Goal: Task Accomplishment & Management: Manage account settings

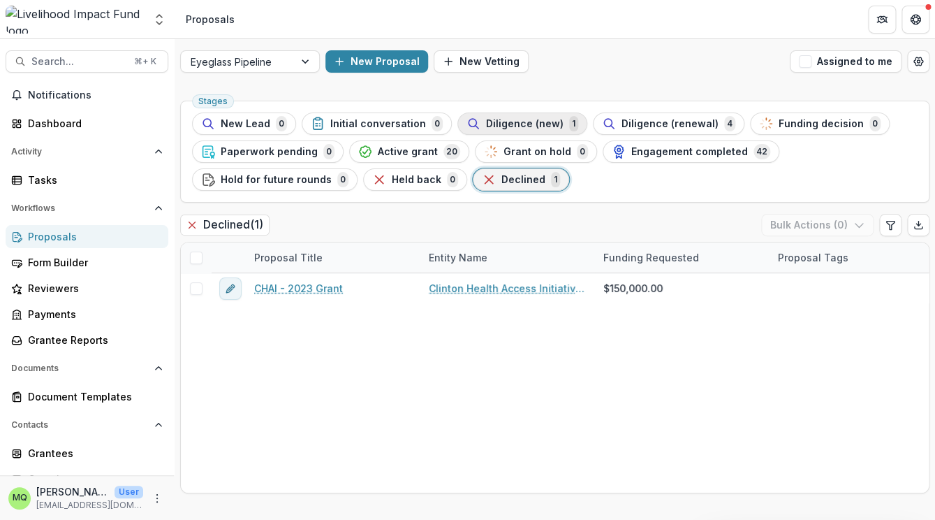
click at [529, 122] on span "Diligence (new)" at bounding box center [525, 124] width 78 height 12
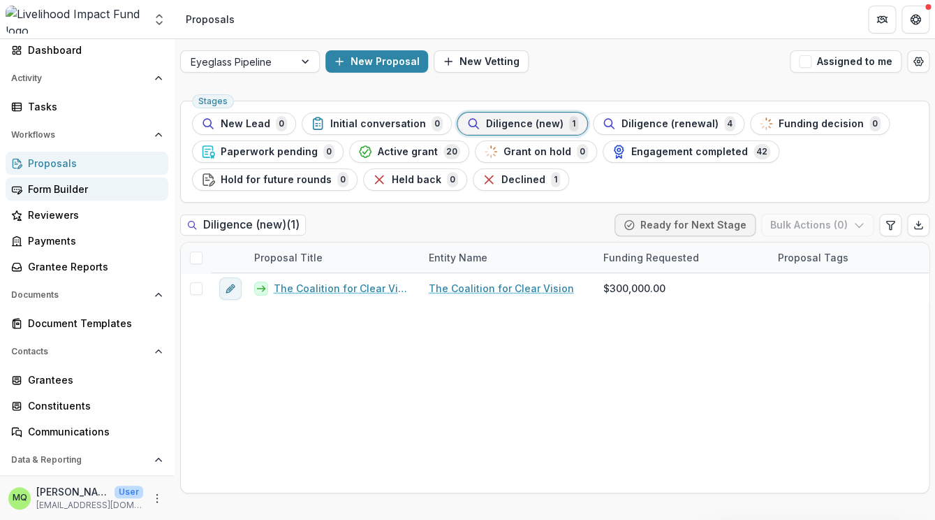
scroll to position [75, 0]
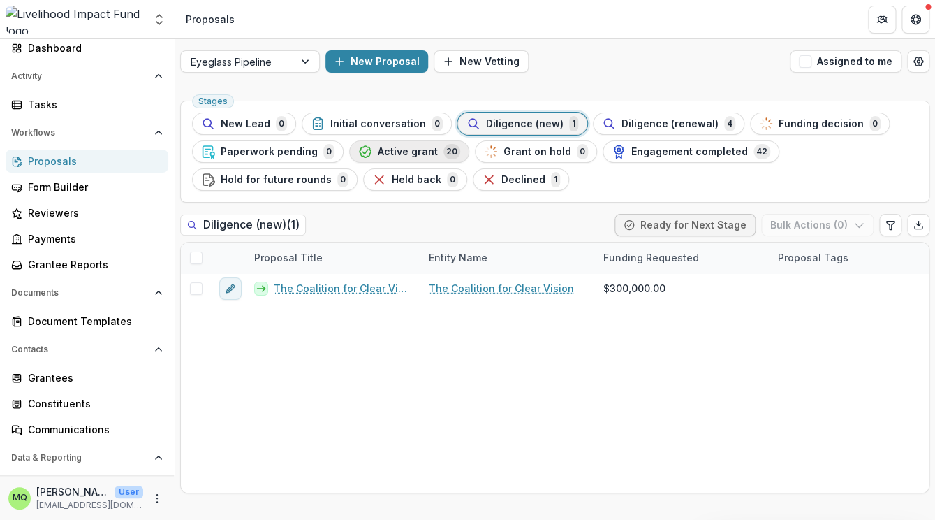
click at [432, 150] on div "Active grant 20" at bounding box center [409, 151] width 102 height 15
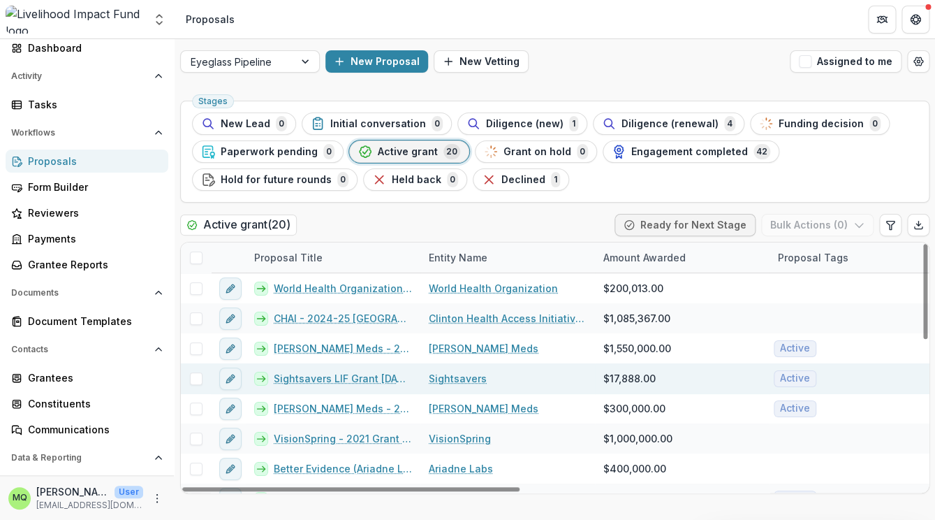
click at [365, 379] on link "Sightsavers LIF Grant [DATE]-[DATE]" at bounding box center [343, 378] width 138 height 15
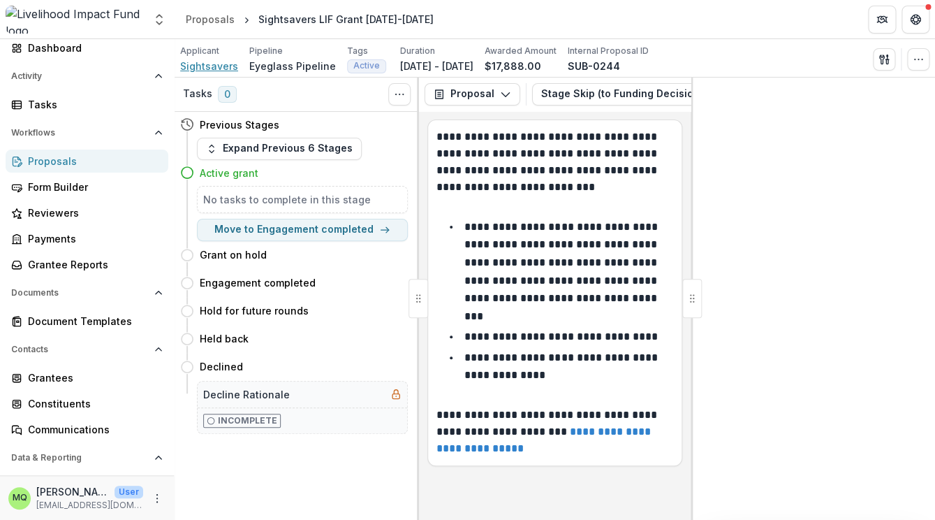
click at [220, 66] on span "Sightsavers" at bounding box center [209, 66] width 58 height 15
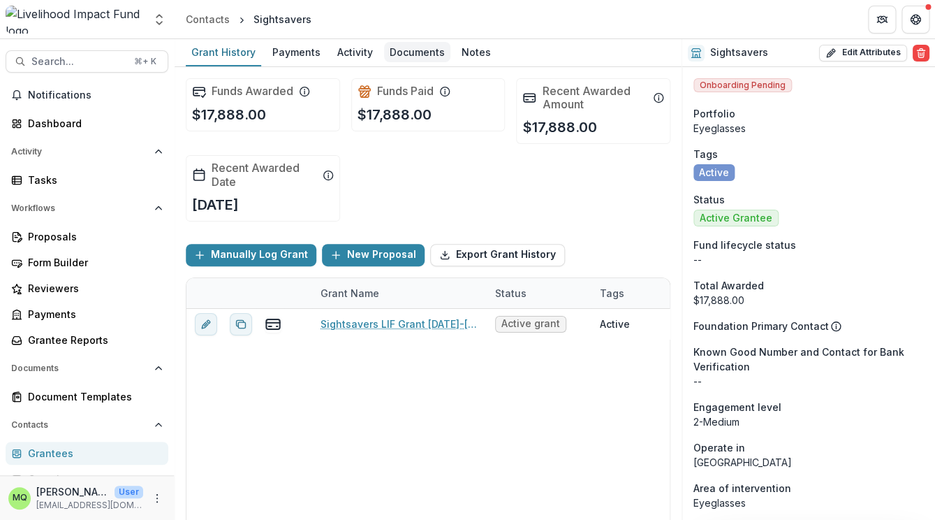
click at [417, 55] on div "Documents" at bounding box center [417, 52] width 66 height 20
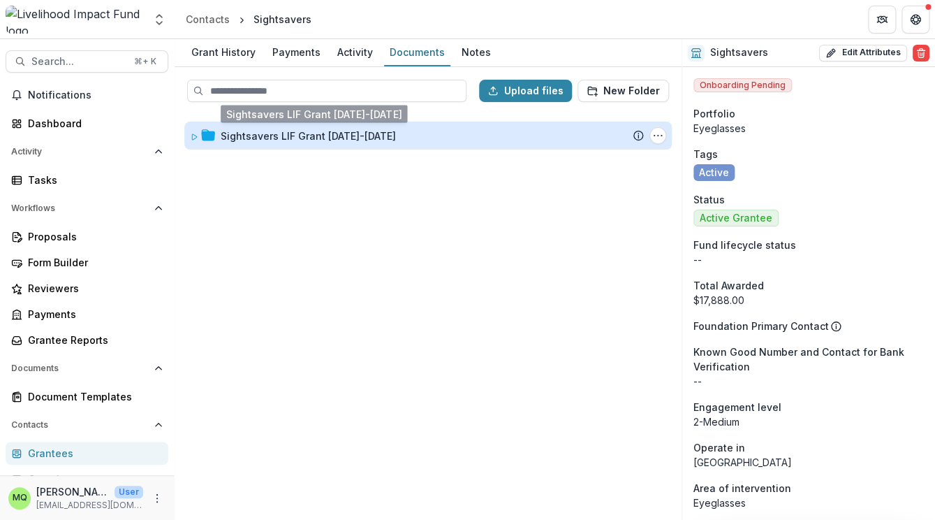
click at [351, 138] on div "Sightsavers LIF Grant [DATE]-[DATE]" at bounding box center [308, 136] width 175 height 15
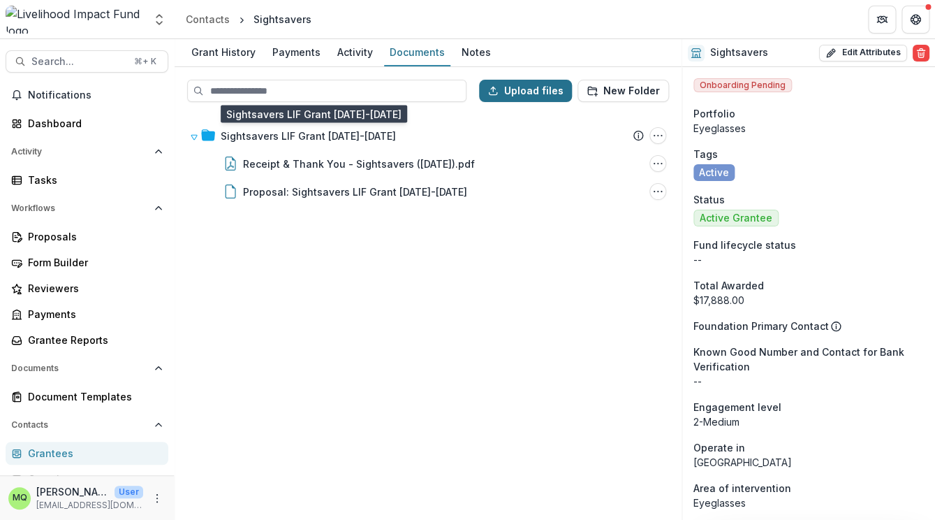
click at [518, 87] on button "Upload files" at bounding box center [525, 91] width 93 height 22
type input "**********"
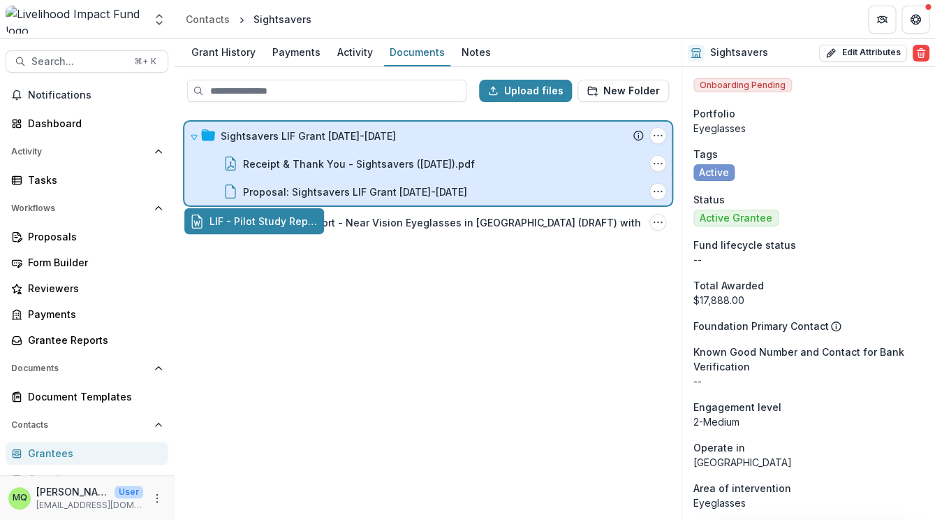
drag, startPoint x: 222, startPoint y: 228, endPoint x: 309, endPoint y: 142, distance: 122.5
click at [310, 215] on div "LIF - Pilot Study Report - Near Vision Eyeglasses in [GEOGRAPHIC_DATA] (DRAFT) …" at bounding box center [417, 222] width 454 height 15
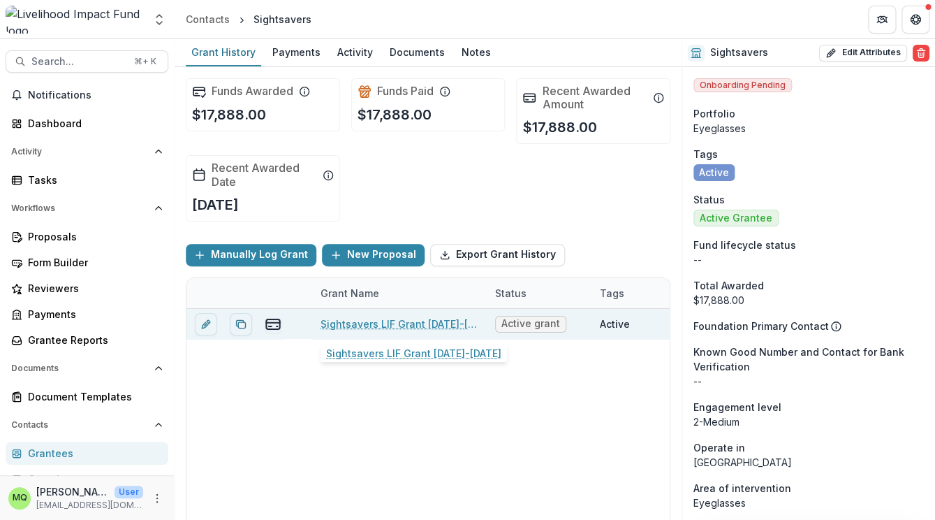
click at [414, 321] on link "Sightsavers LIF Grant [DATE]-[DATE]" at bounding box center [400, 323] width 158 height 15
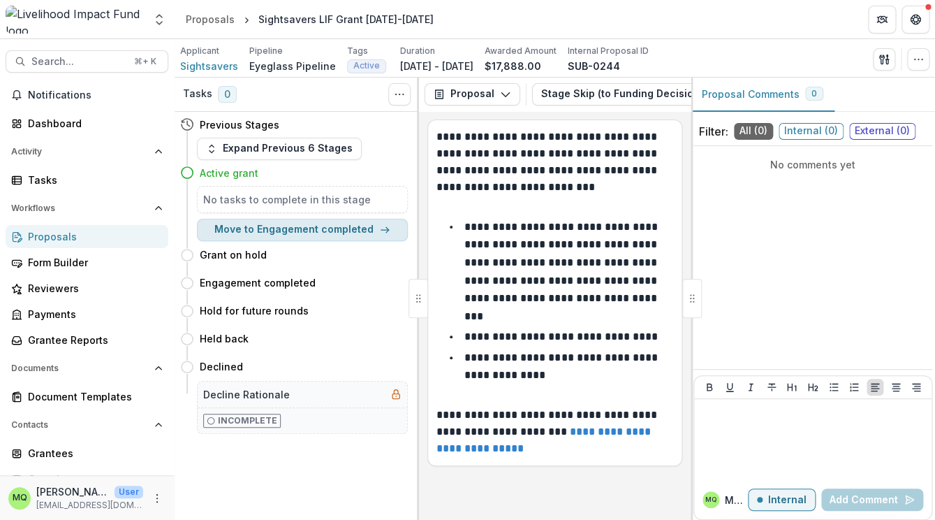
click at [349, 235] on button "Move to Engagement completed" at bounding box center [302, 230] width 211 height 22
select select "**********"
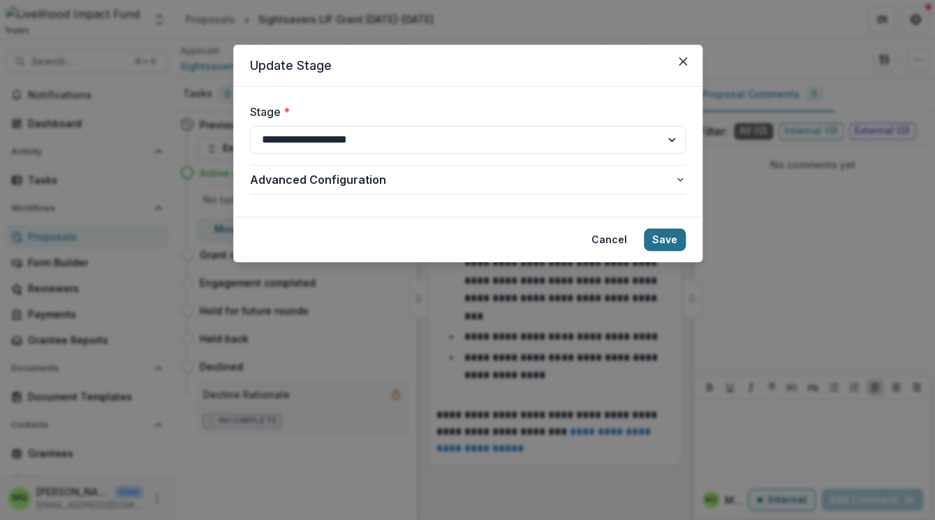
click at [673, 234] on button "Save" at bounding box center [665, 239] width 42 height 22
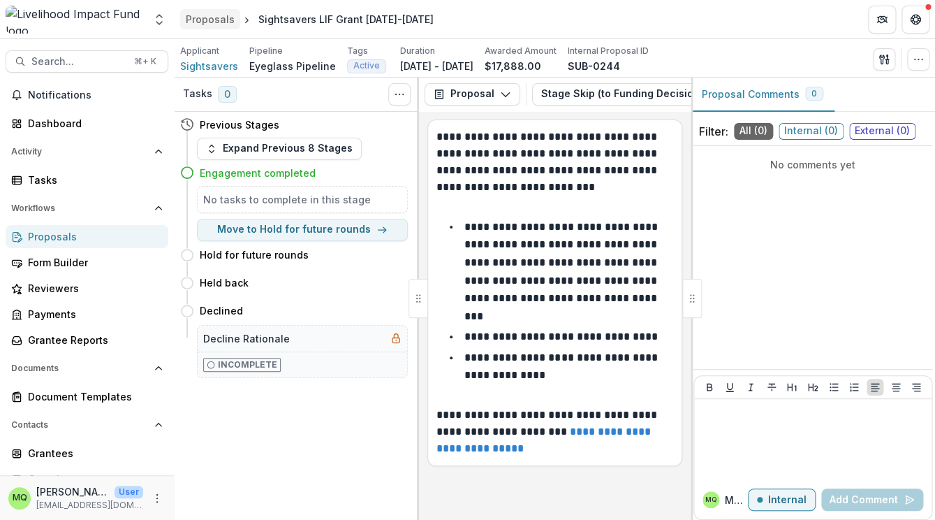
click at [212, 19] on div "Proposals" at bounding box center [210, 19] width 49 height 15
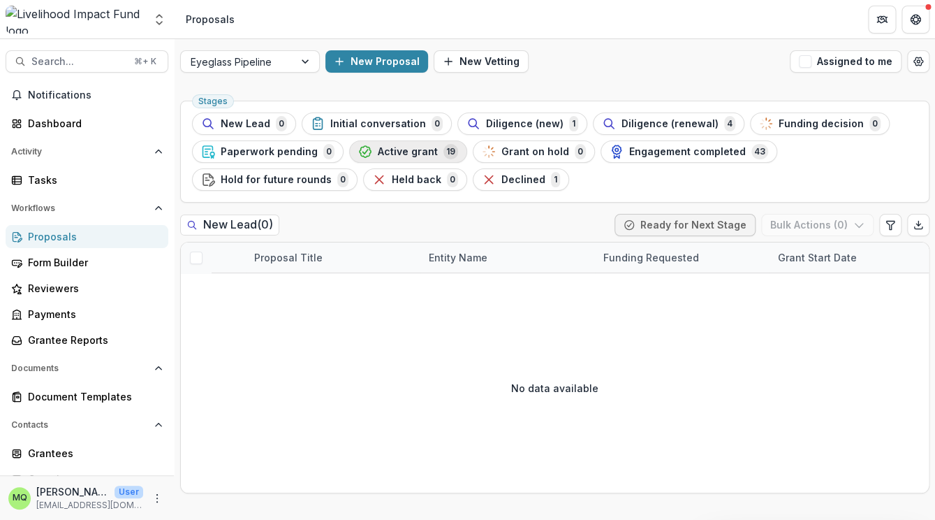
click at [419, 147] on span "Active grant" at bounding box center [408, 152] width 60 height 12
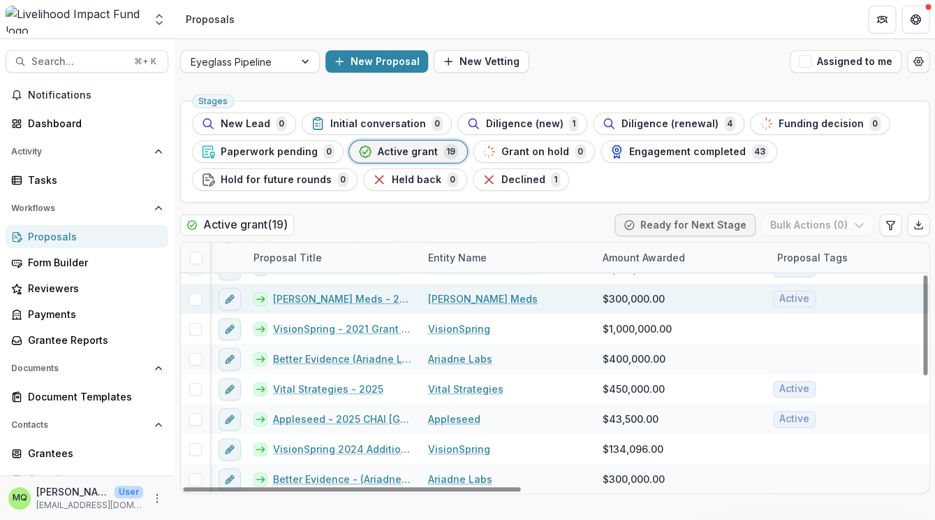
scroll to position [77, 2]
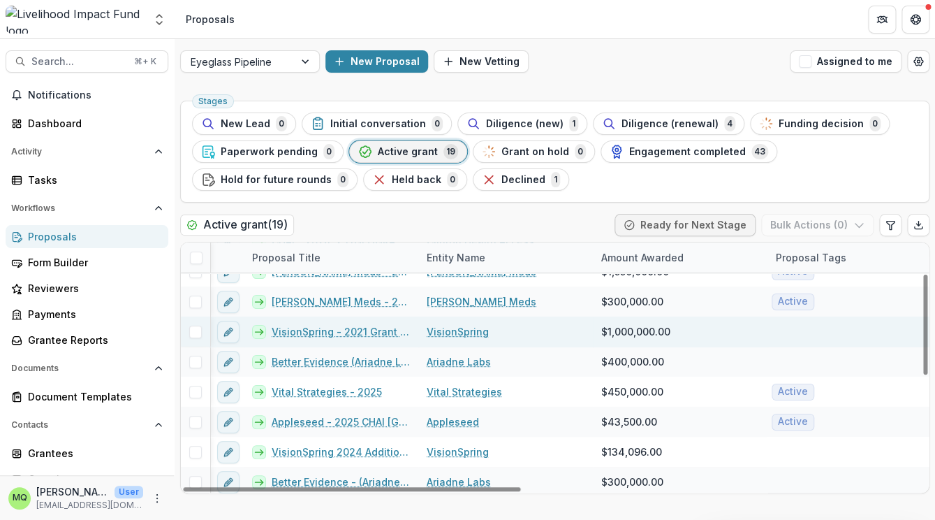
click at [342, 336] on link "VisionSpring - 2021 Grant - 2/2" at bounding box center [341, 331] width 138 height 15
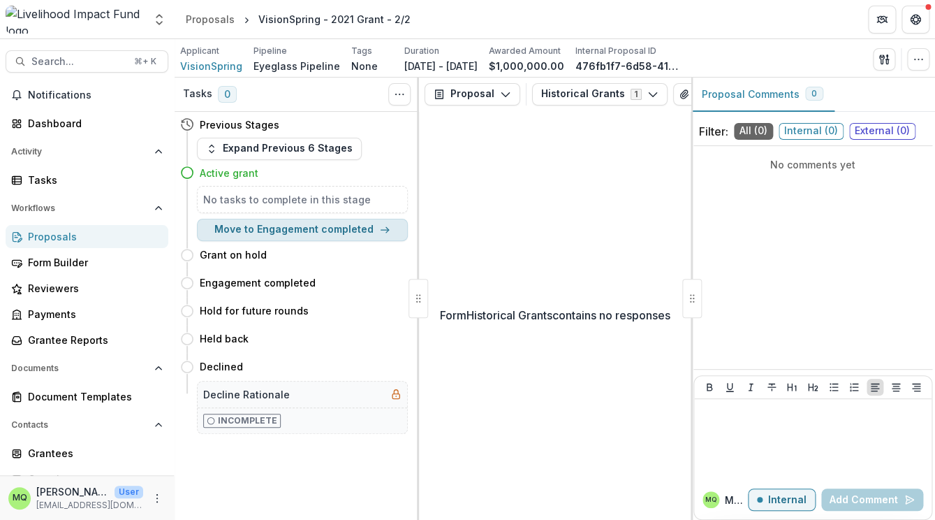
click at [349, 230] on button "Move to Engagement completed" at bounding box center [302, 230] width 211 height 22
select select "**********"
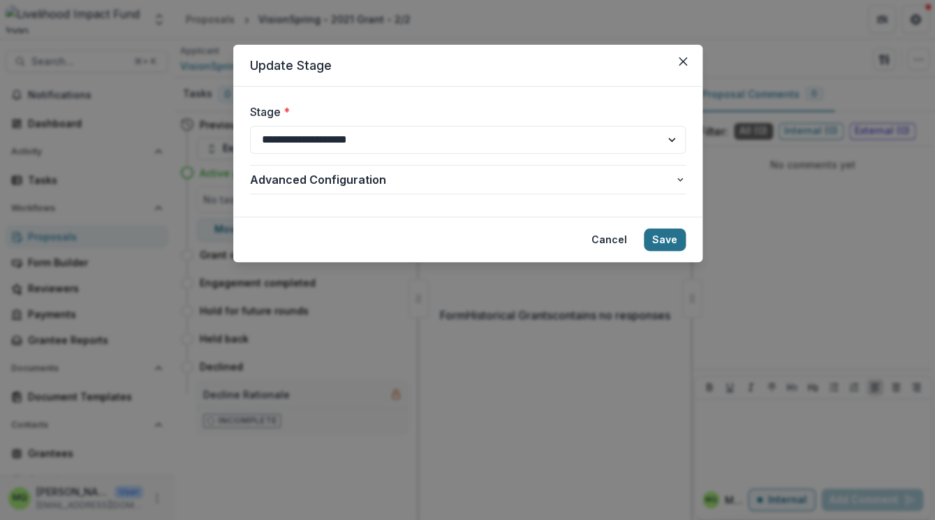
click at [669, 241] on button "Save" at bounding box center [665, 239] width 42 height 22
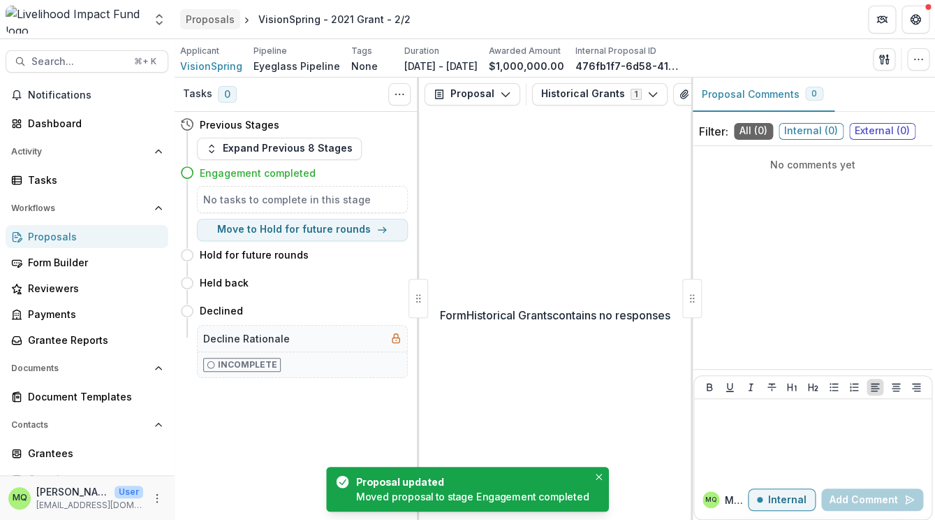
click at [213, 24] on div "Proposals" at bounding box center [210, 19] width 49 height 15
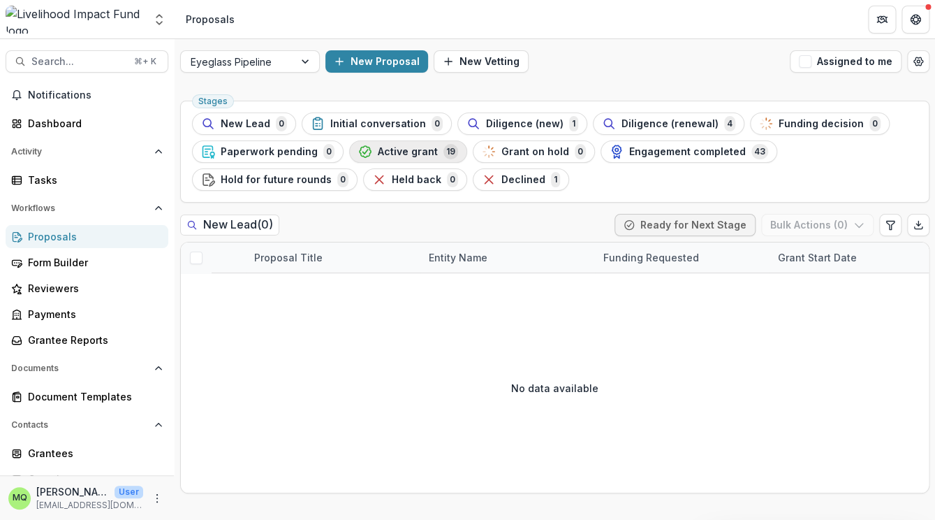
click at [410, 151] on span "Active grant" at bounding box center [408, 152] width 60 height 12
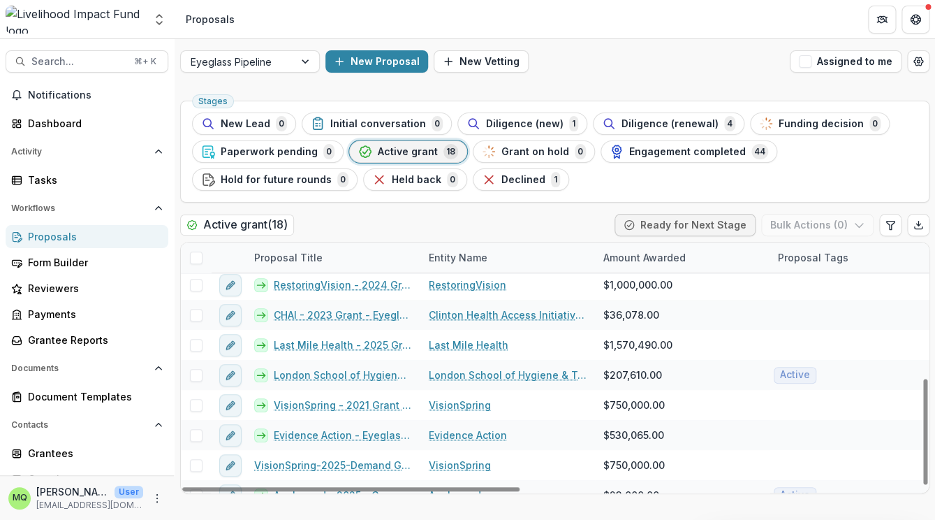
scroll to position [321, 0]
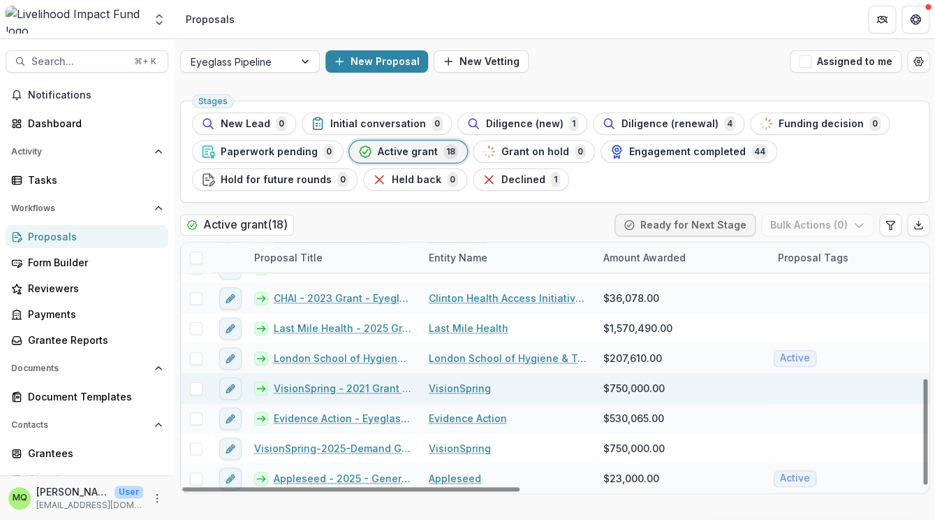
click at [374, 384] on link "VisionSpring - 2021 Grant - 1/2" at bounding box center [343, 388] width 138 height 15
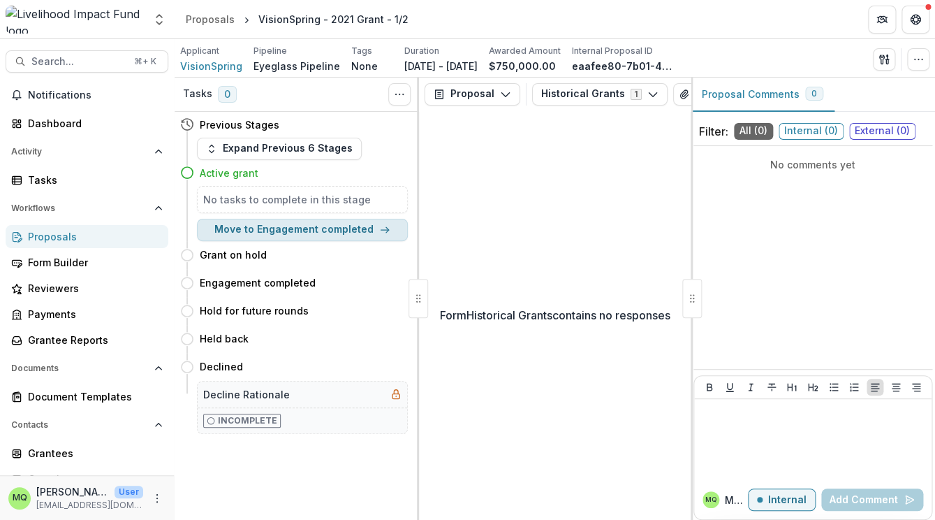
click at [366, 230] on button "Move to Engagement completed" at bounding box center [302, 230] width 211 height 22
select select "**********"
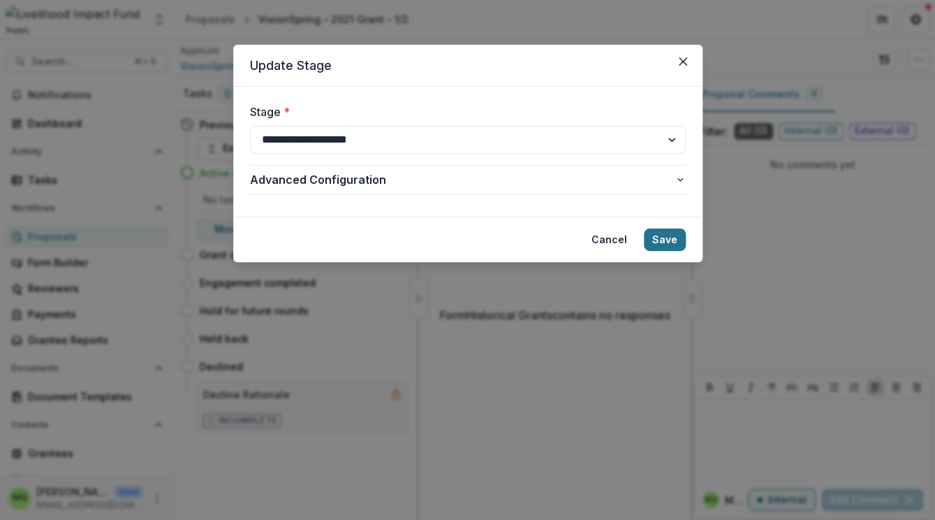
click at [668, 235] on button "Save" at bounding box center [665, 239] width 42 height 22
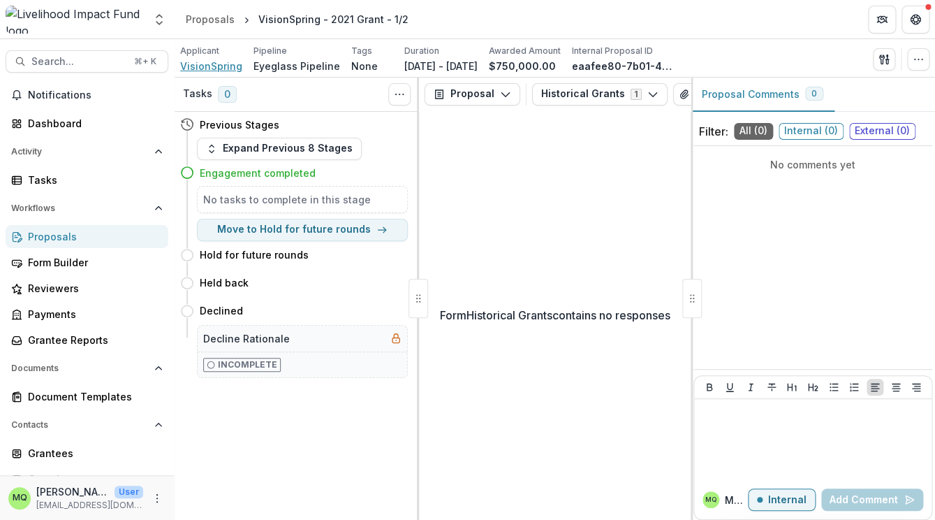
click at [217, 68] on span "VisionSpring" at bounding box center [211, 66] width 62 height 15
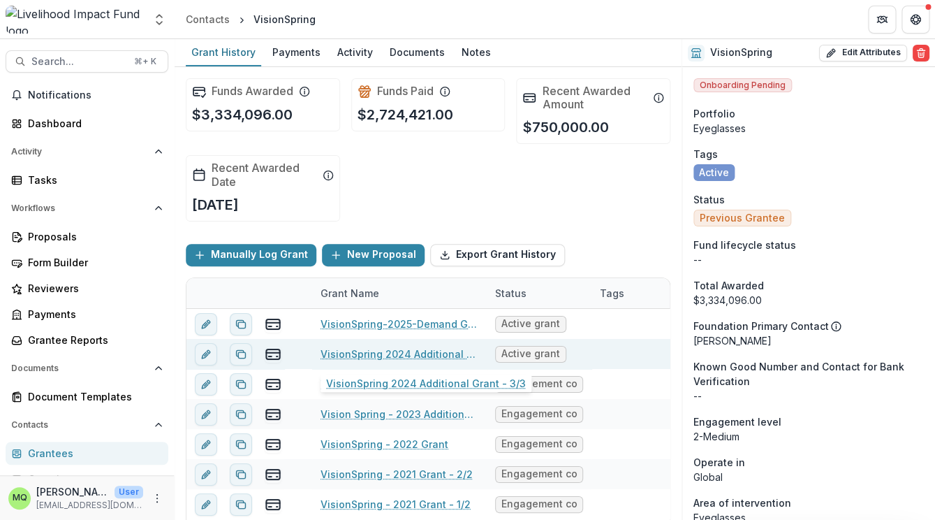
click at [365, 355] on link "VisionSpring 2024 Additional Grant - 3/3" at bounding box center [400, 353] width 158 height 15
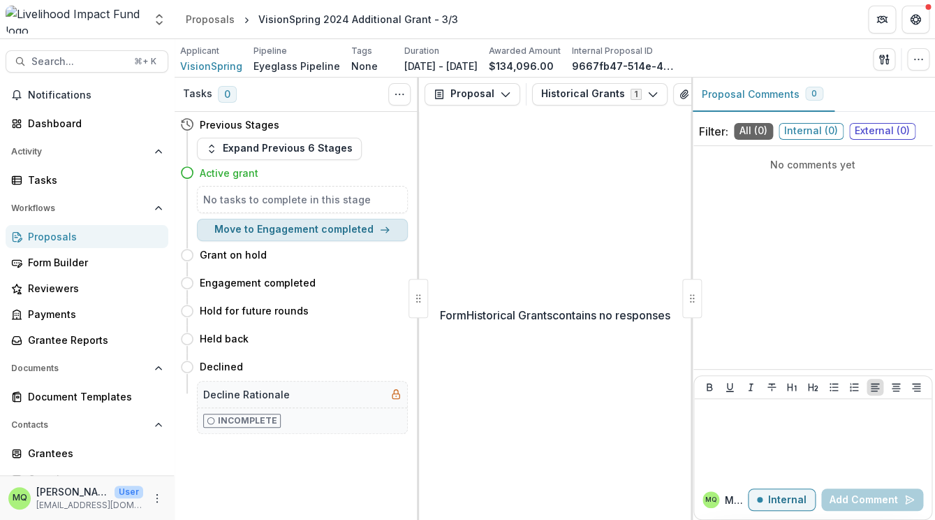
click at [351, 235] on button "Move to Engagement completed" at bounding box center [302, 230] width 211 height 22
select select "**********"
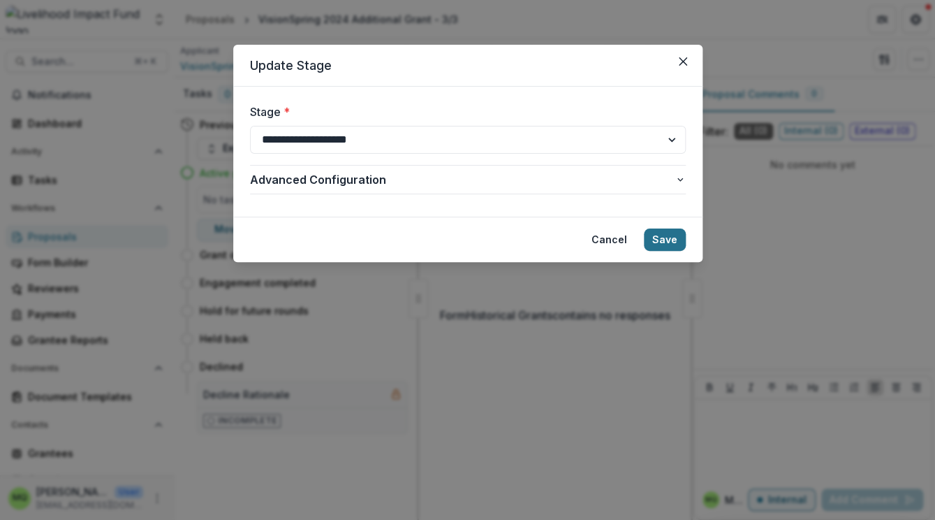
click at [658, 233] on button "Save" at bounding box center [665, 239] width 42 height 22
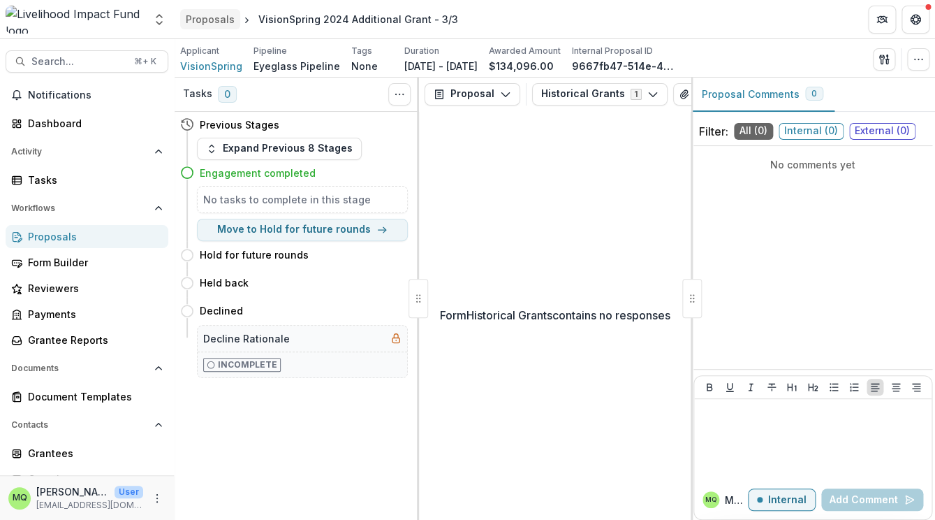
click at [217, 22] on div "Proposals" at bounding box center [210, 19] width 49 height 15
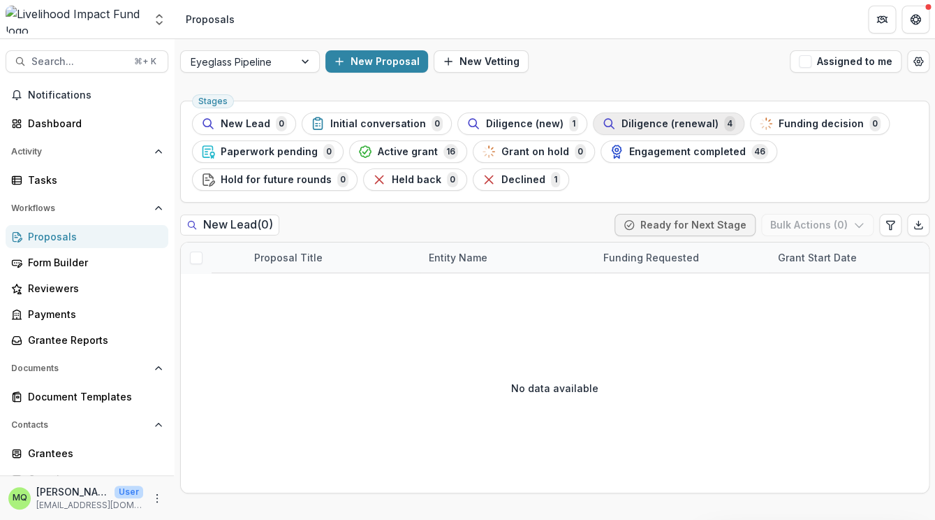
click at [622, 119] on span "Diligence (renewal)" at bounding box center [670, 124] width 97 height 12
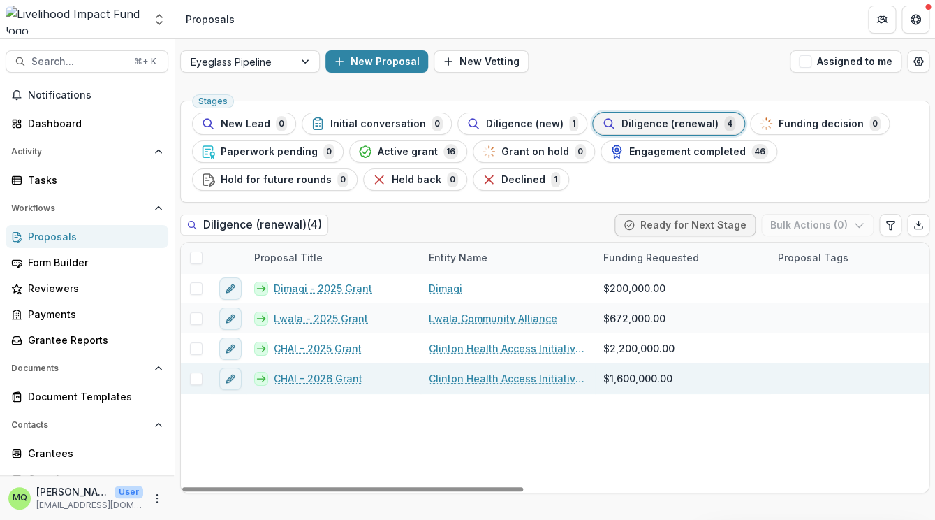
click at [323, 379] on link "CHAI - 2026 Grant" at bounding box center [318, 378] width 89 height 15
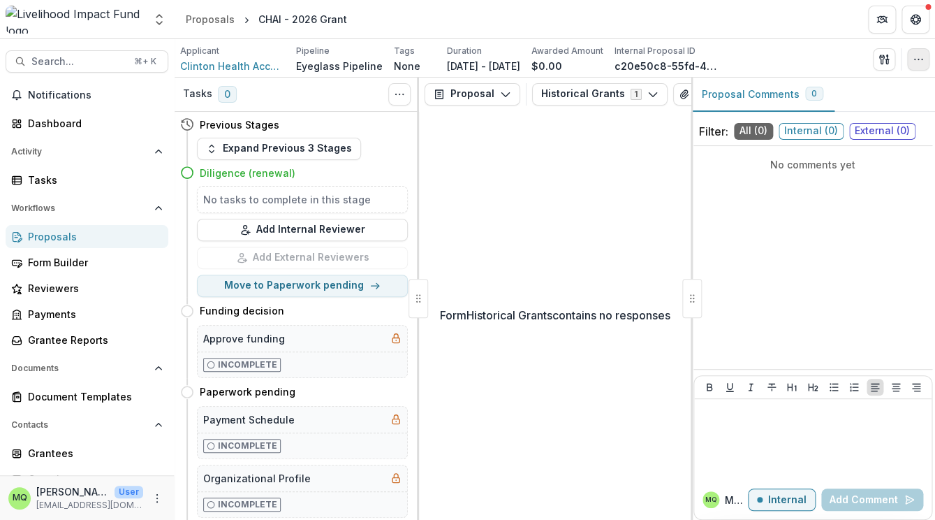
click at [918, 54] on icon "button" at bounding box center [918, 59] width 11 height 11
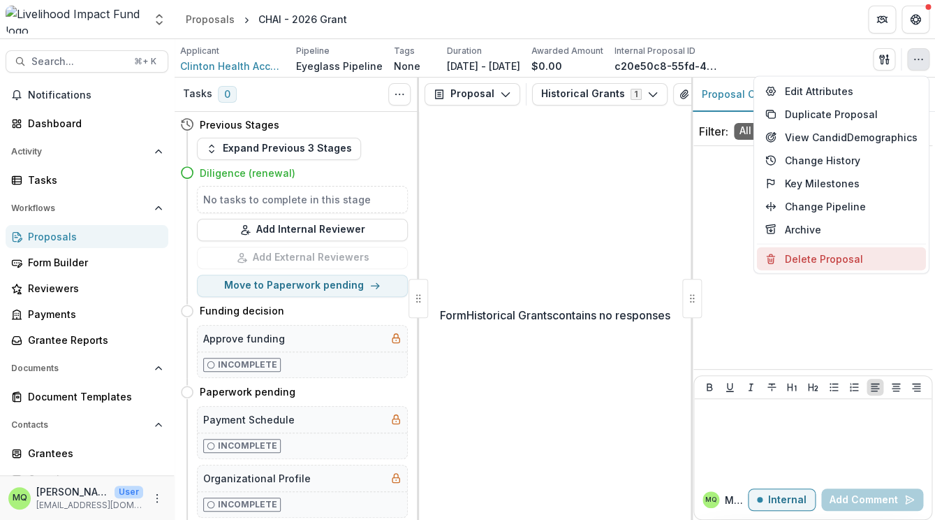
click at [837, 256] on button "Delete Proposal" at bounding box center [841, 258] width 169 height 23
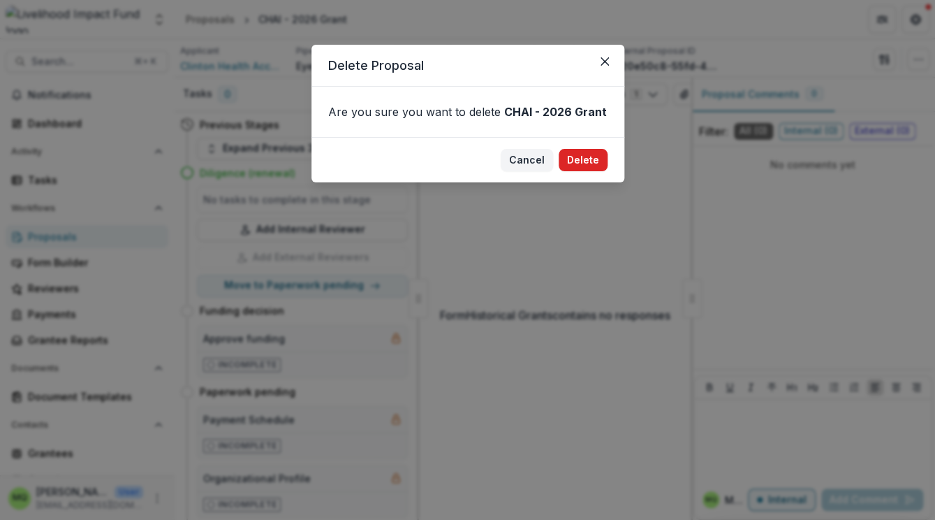
click at [575, 159] on button "Delete" at bounding box center [583, 160] width 49 height 22
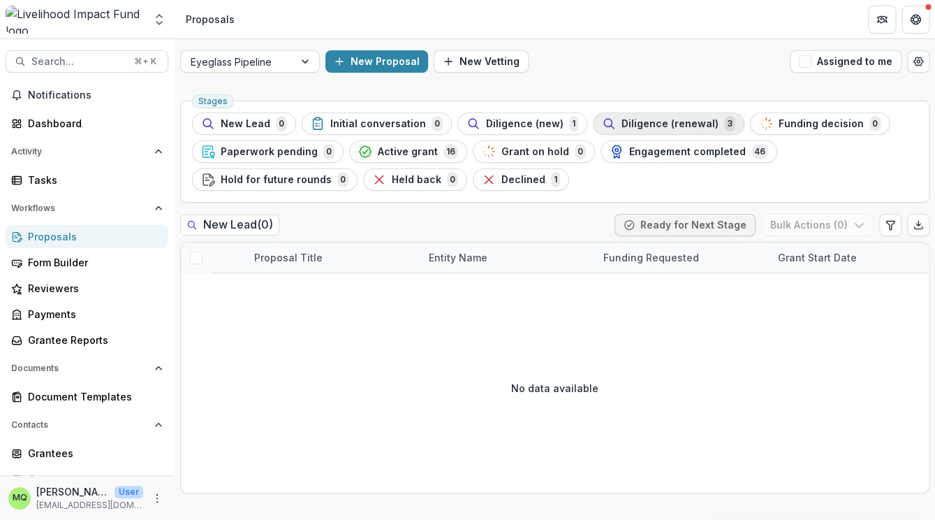
click at [641, 129] on span "Diligence (renewal)" at bounding box center [670, 124] width 97 height 12
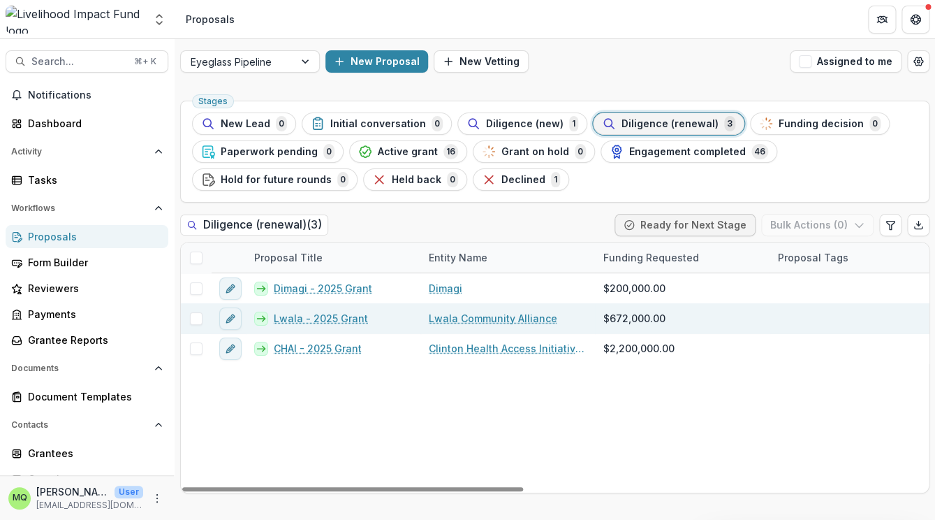
click at [303, 321] on link "Lwala - 2025 Grant" at bounding box center [321, 318] width 94 height 15
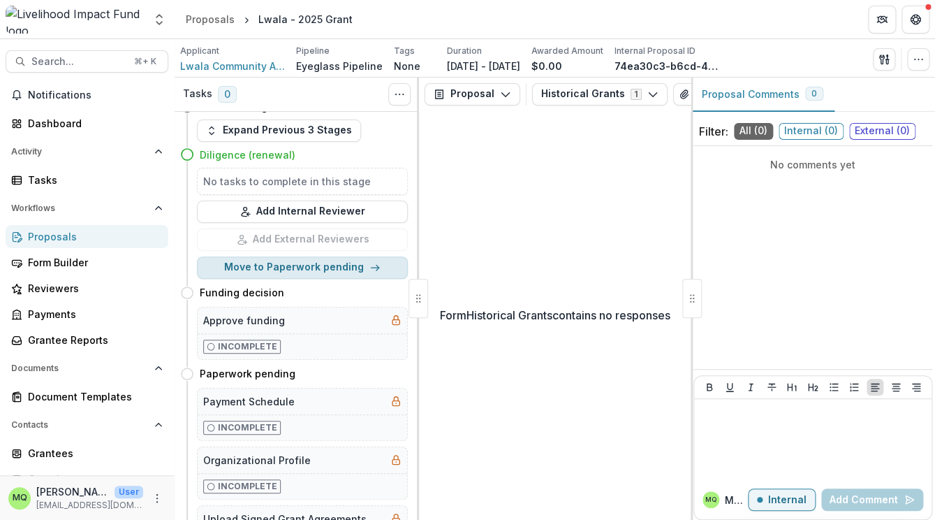
scroll to position [20, 0]
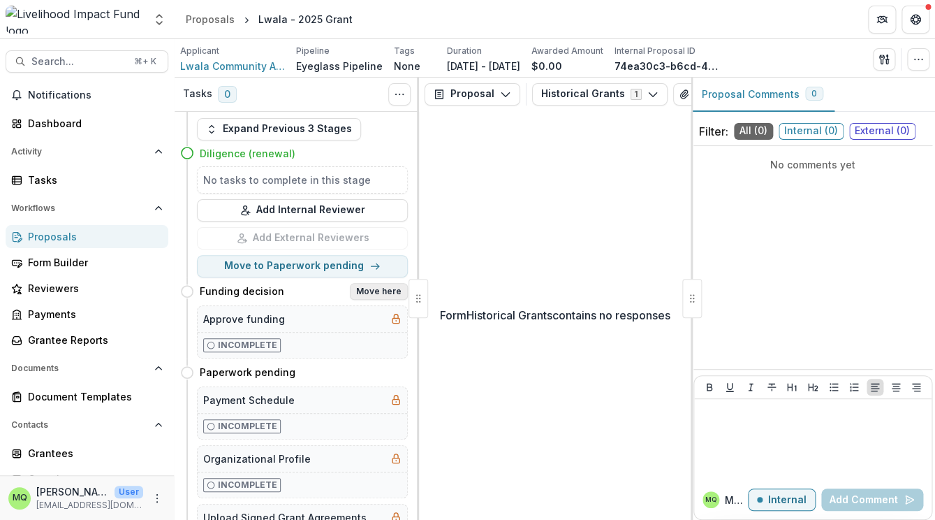
click at [374, 291] on button "Move here" at bounding box center [379, 291] width 58 height 17
select select "**********"
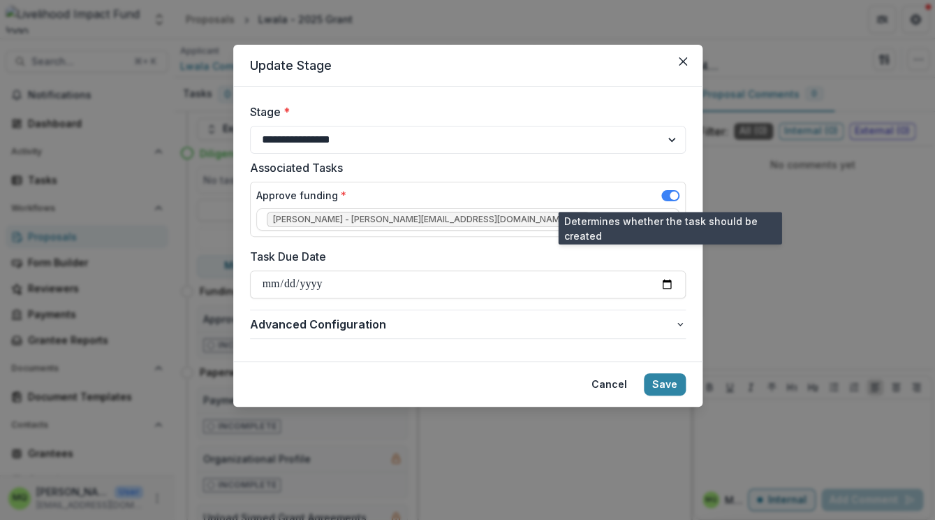
click at [666, 195] on span at bounding box center [670, 195] width 18 height 11
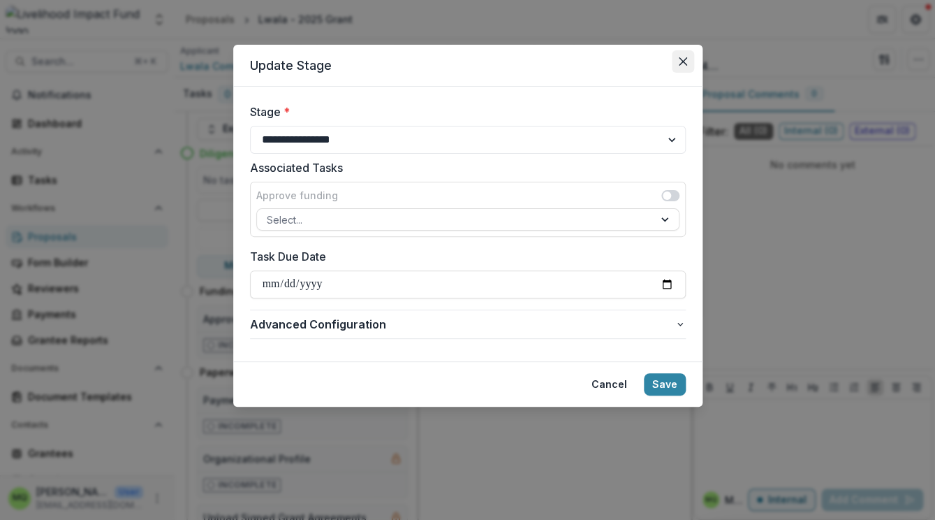
click at [682, 64] on icon "Close" at bounding box center [683, 61] width 8 height 8
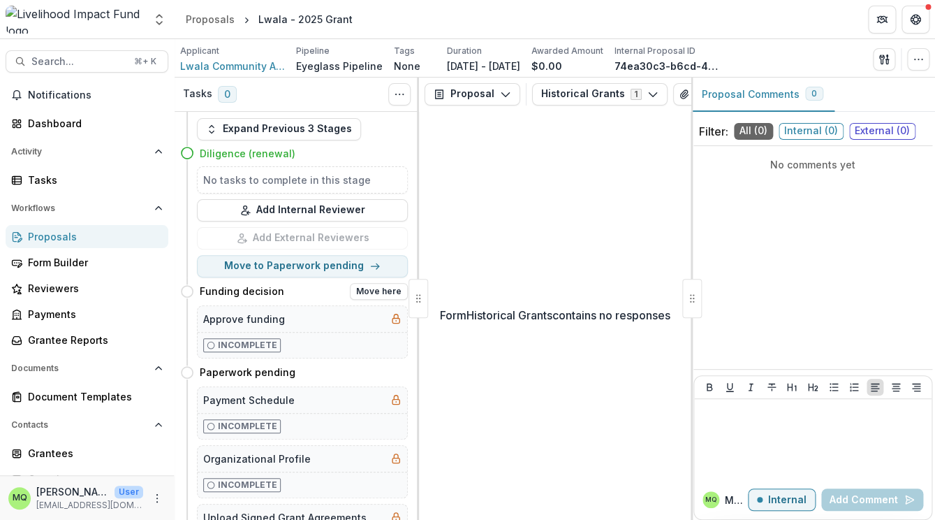
click at [273, 343] on span "Incomplete" at bounding box center [242, 345] width 78 height 14
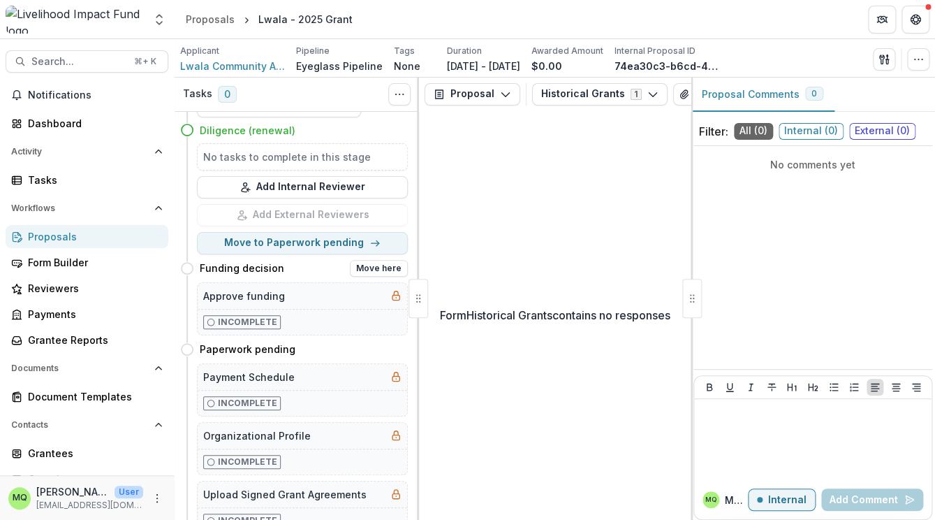
scroll to position [47, 0]
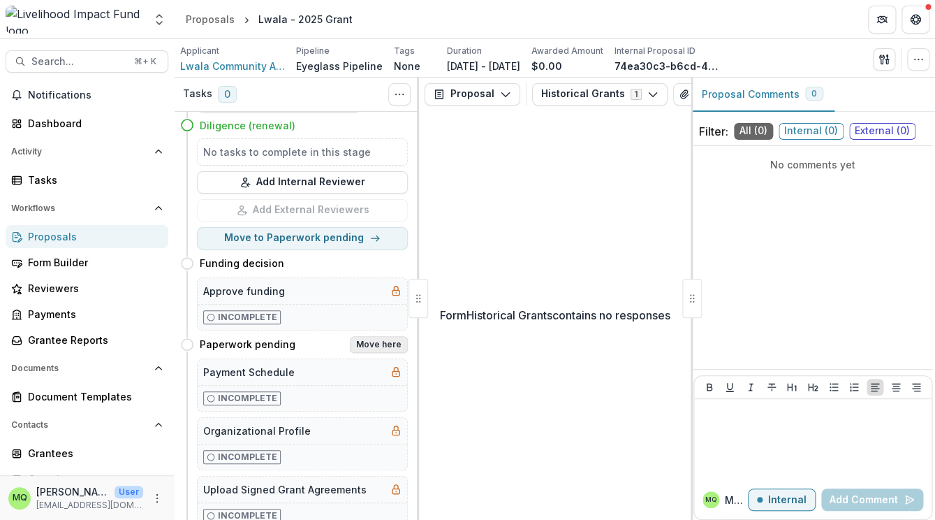
click at [365, 345] on button "Move here" at bounding box center [379, 344] width 58 height 17
select select "**********"
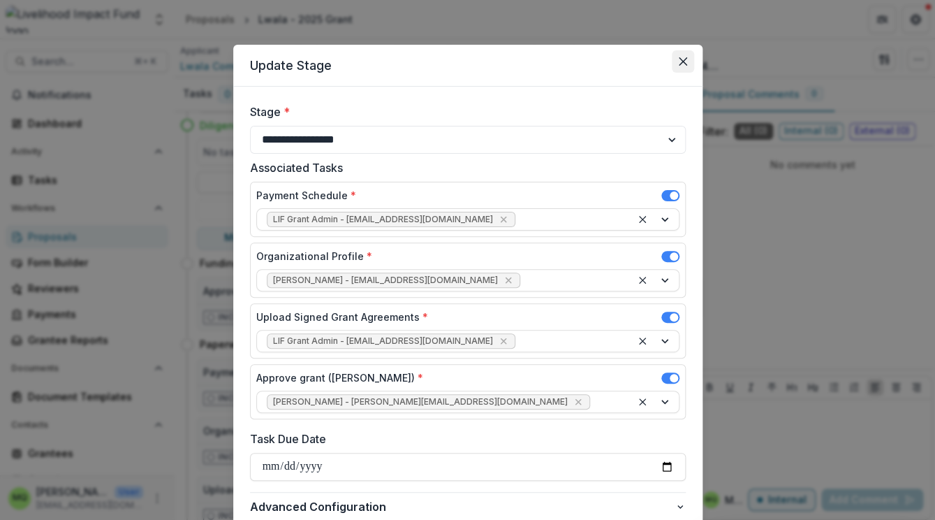
click at [683, 63] on icon "Close" at bounding box center [683, 61] width 8 height 8
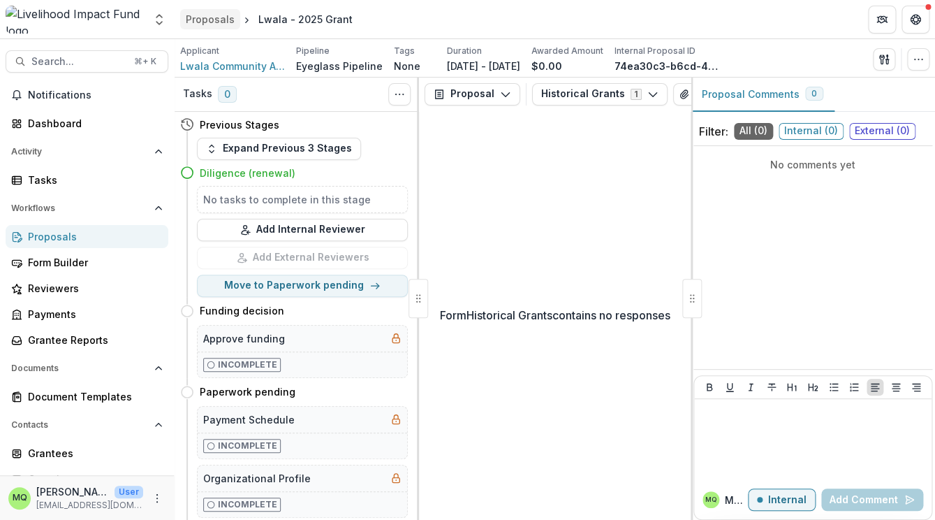
click at [220, 28] on link "Proposals" at bounding box center [210, 19] width 60 height 20
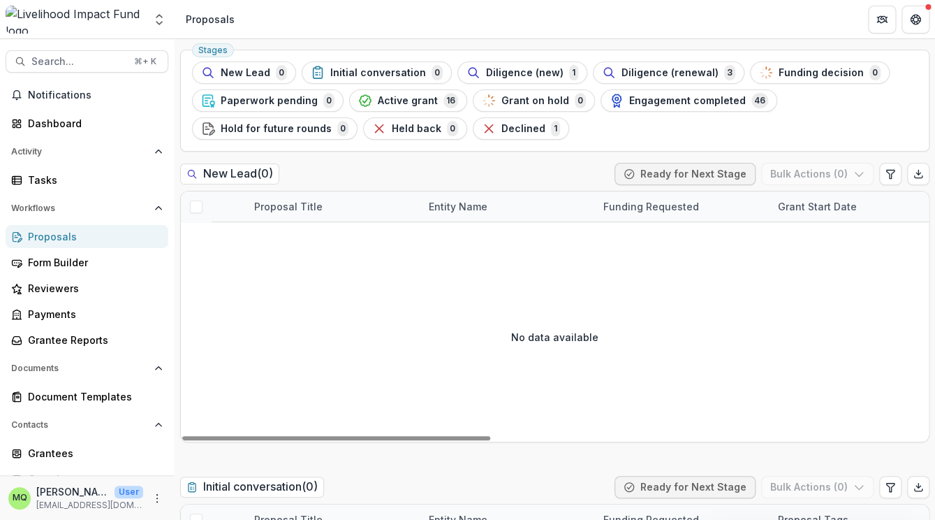
scroll to position [52, 0]
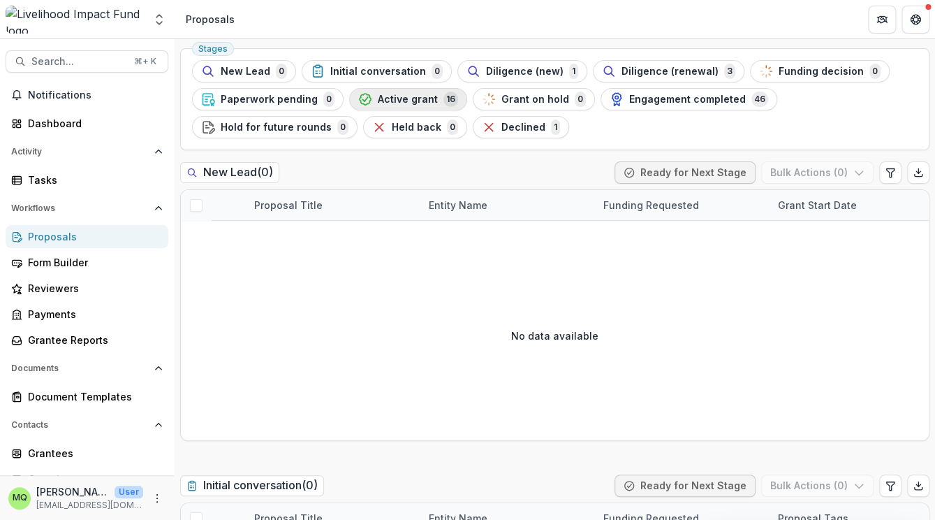
click at [417, 96] on span "Active grant" at bounding box center [408, 100] width 60 height 12
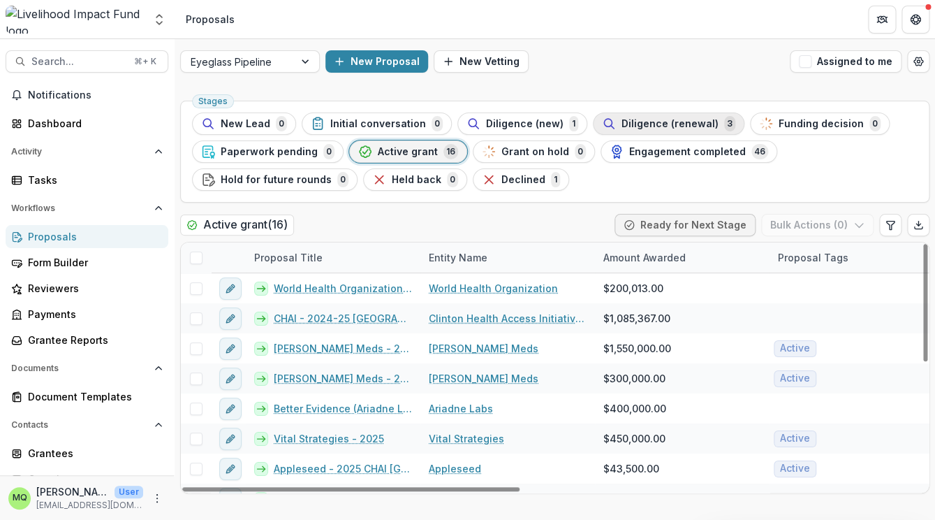
click at [649, 129] on span "Diligence (renewal)" at bounding box center [670, 124] width 97 height 12
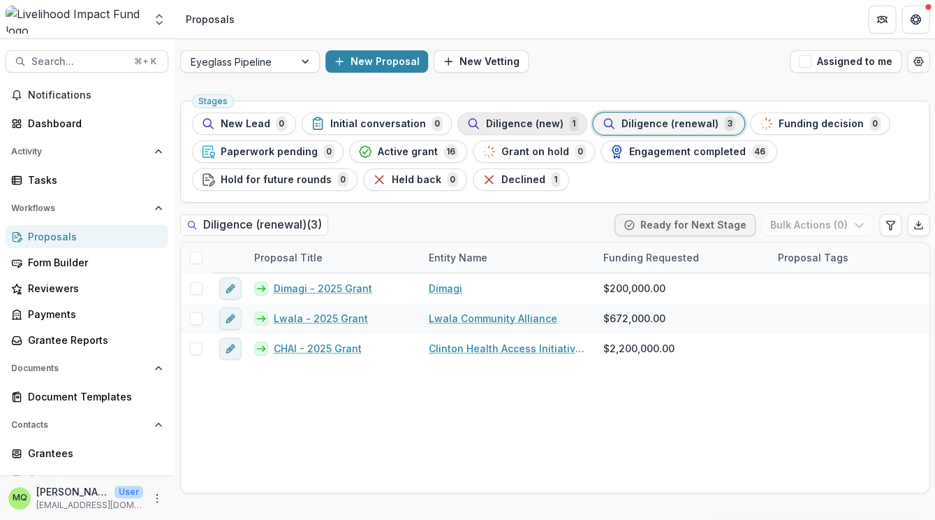
click at [520, 122] on span "Diligence (new)" at bounding box center [525, 124] width 78 height 12
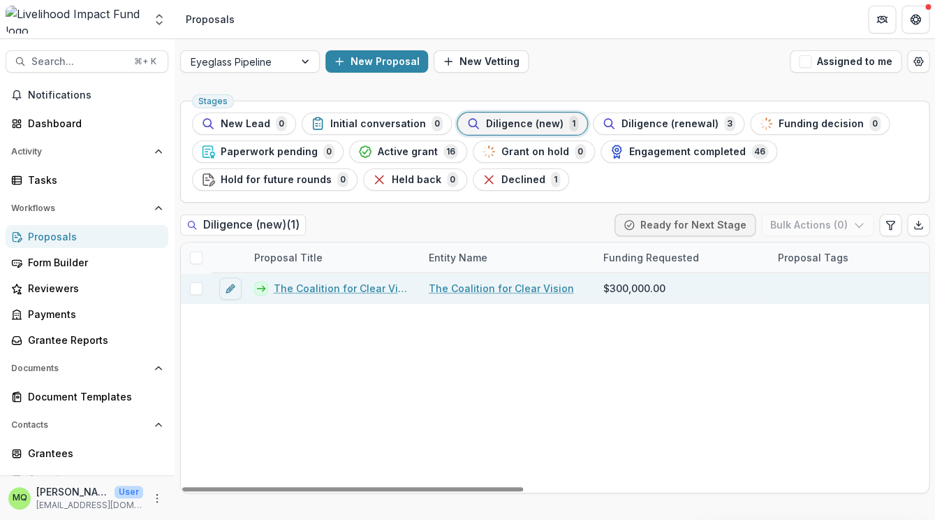
click at [337, 288] on link "The Coalition for Clear Vision - 2025 Grant" at bounding box center [343, 288] width 138 height 15
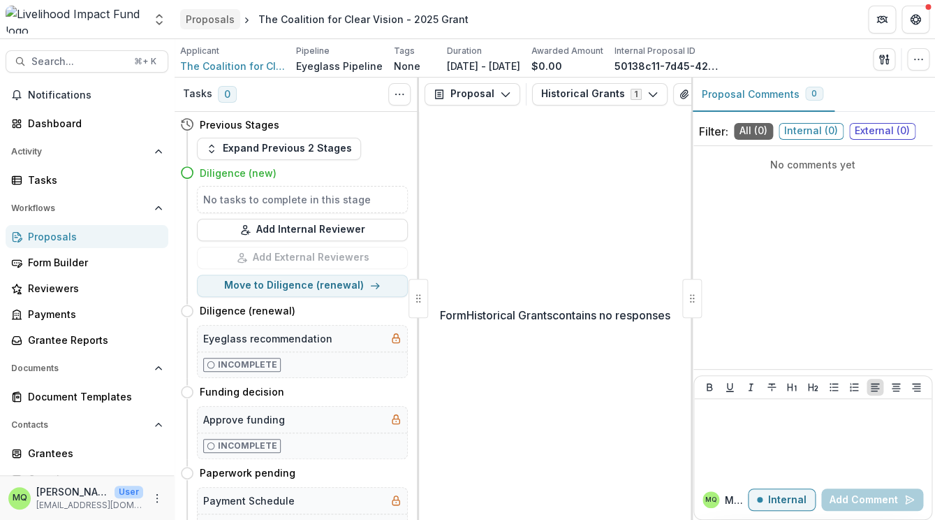
click at [210, 22] on div "Proposals" at bounding box center [210, 19] width 49 height 15
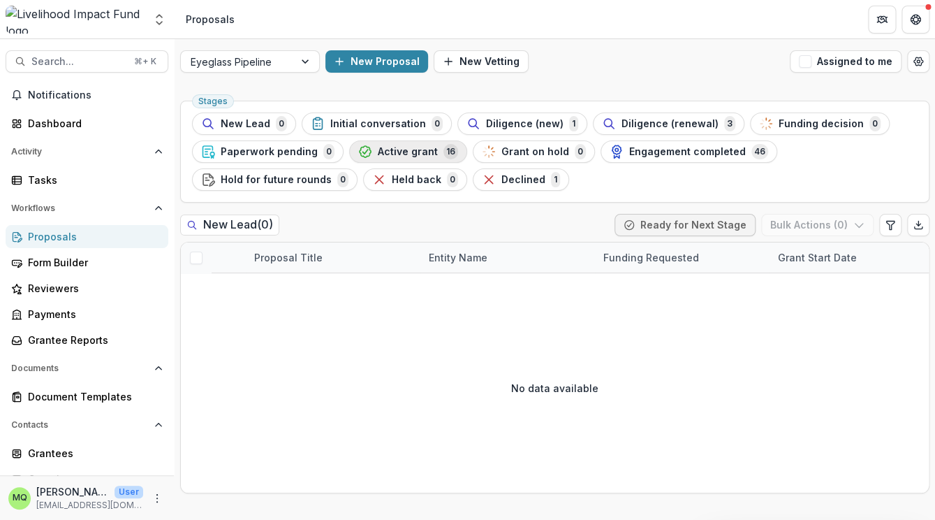
click at [418, 153] on span "Active grant" at bounding box center [408, 152] width 60 height 12
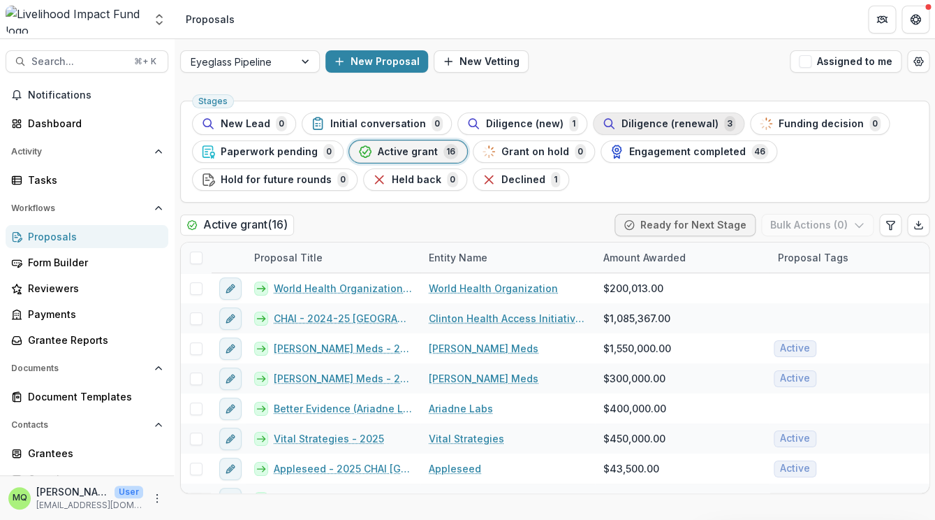
click at [661, 120] on span "Diligence (renewal)" at bounding box center [670, 124] width 97 height 12
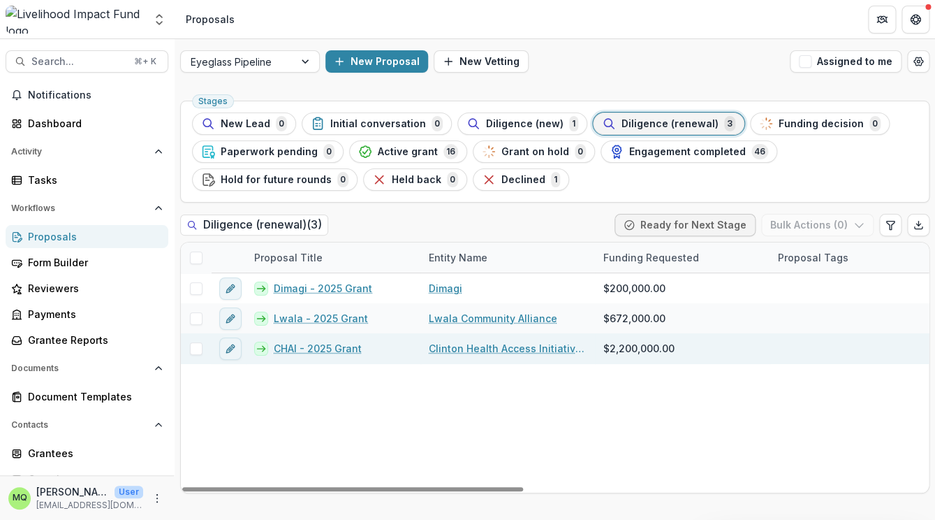
click at [340, 347] on link "CHAI - 2025 Grant" at bounding box center [318, 348] width 88 height 15
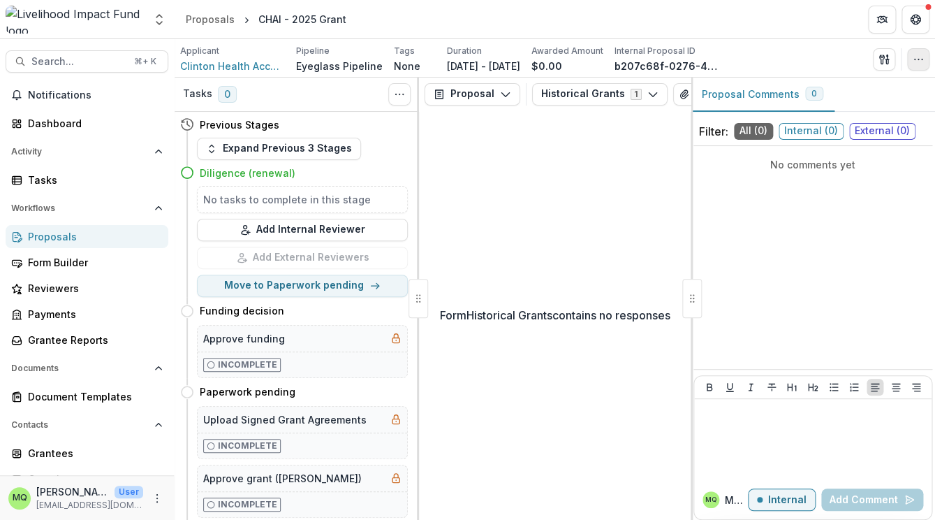
click at [915, 57] on icon "button" at bounding box center [918, 59] width 11 height 11
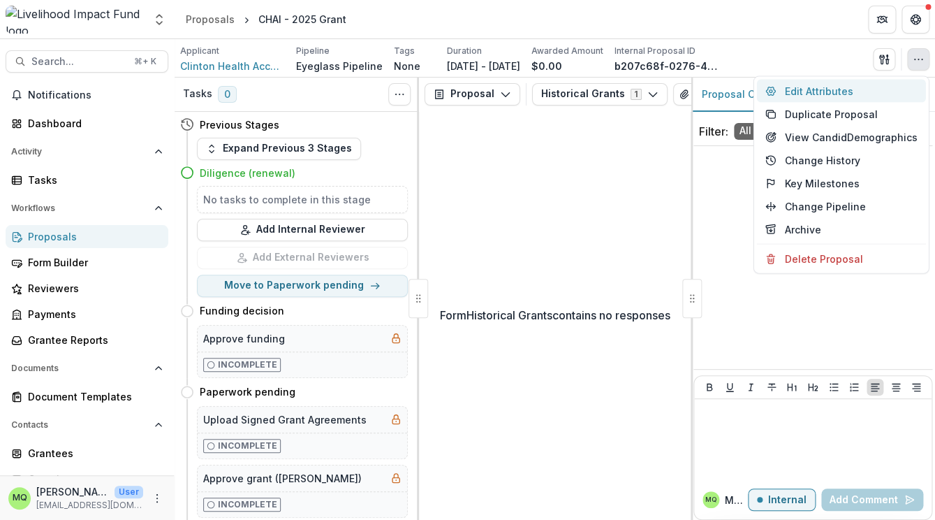
click at [856, 93] on button "Edit Attributes" at bounding box center [841, 91] width 169 height 23
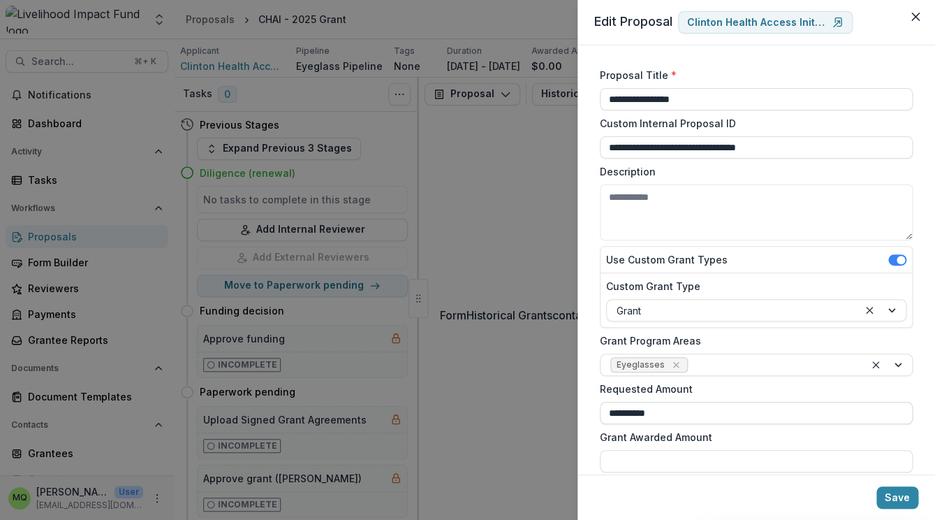
click at [630, 412] on input "**********" at bounding box center [756, 413] width 313 height 22
type input "**********"
click at [904, 496] on button "Save" at bounding box center [898, 497] width 42 height 22
